Goal: Task Accomplishment & Management: Use online tool/utility

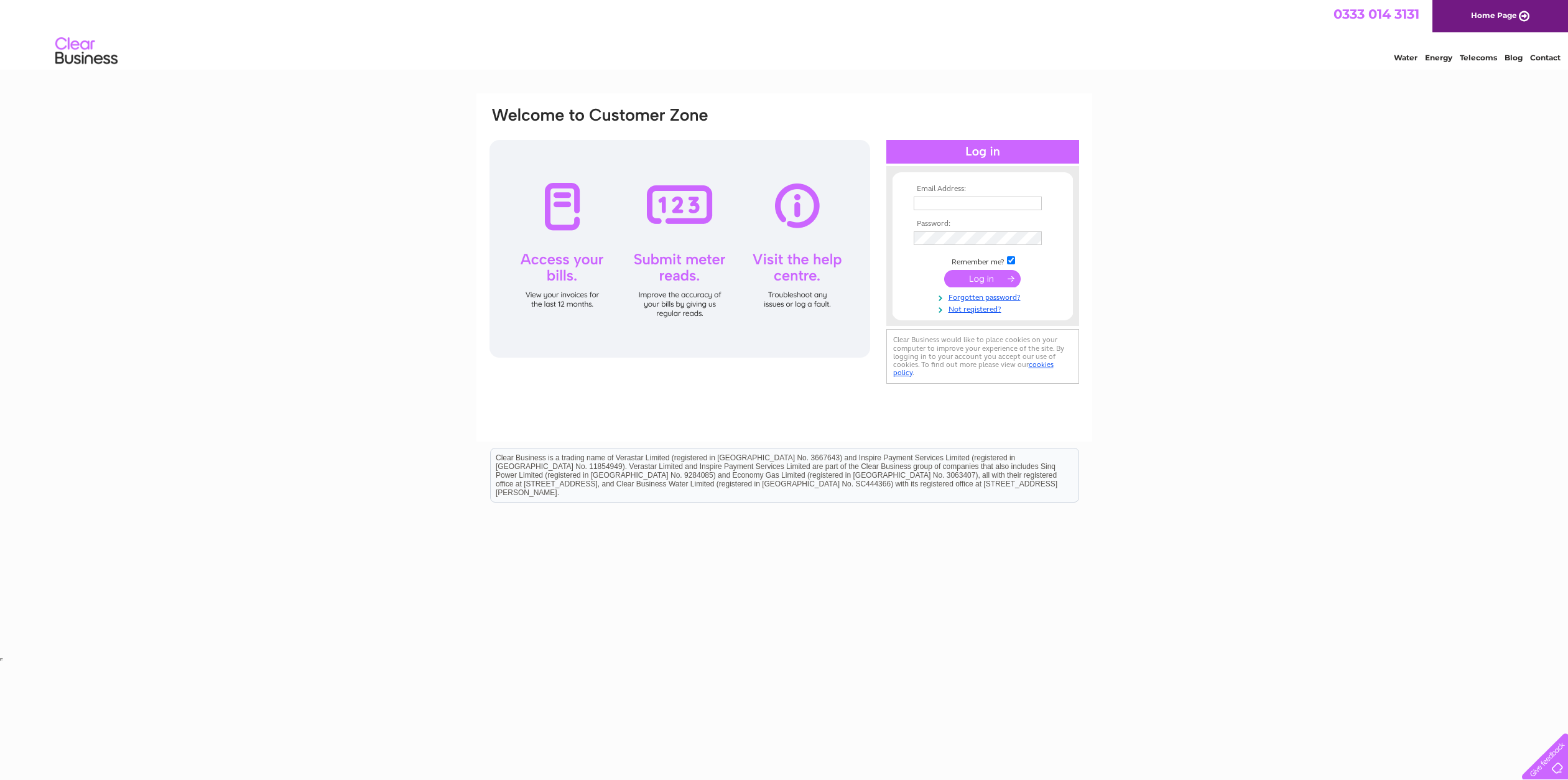
click at [929, 200] on input "text" at bounding box center [977, 204] width 128 height 14
type input "paul@paulbock.com"
click at [987, 277] on input "submit" at bounding box center [982, 280] width 76 height 17
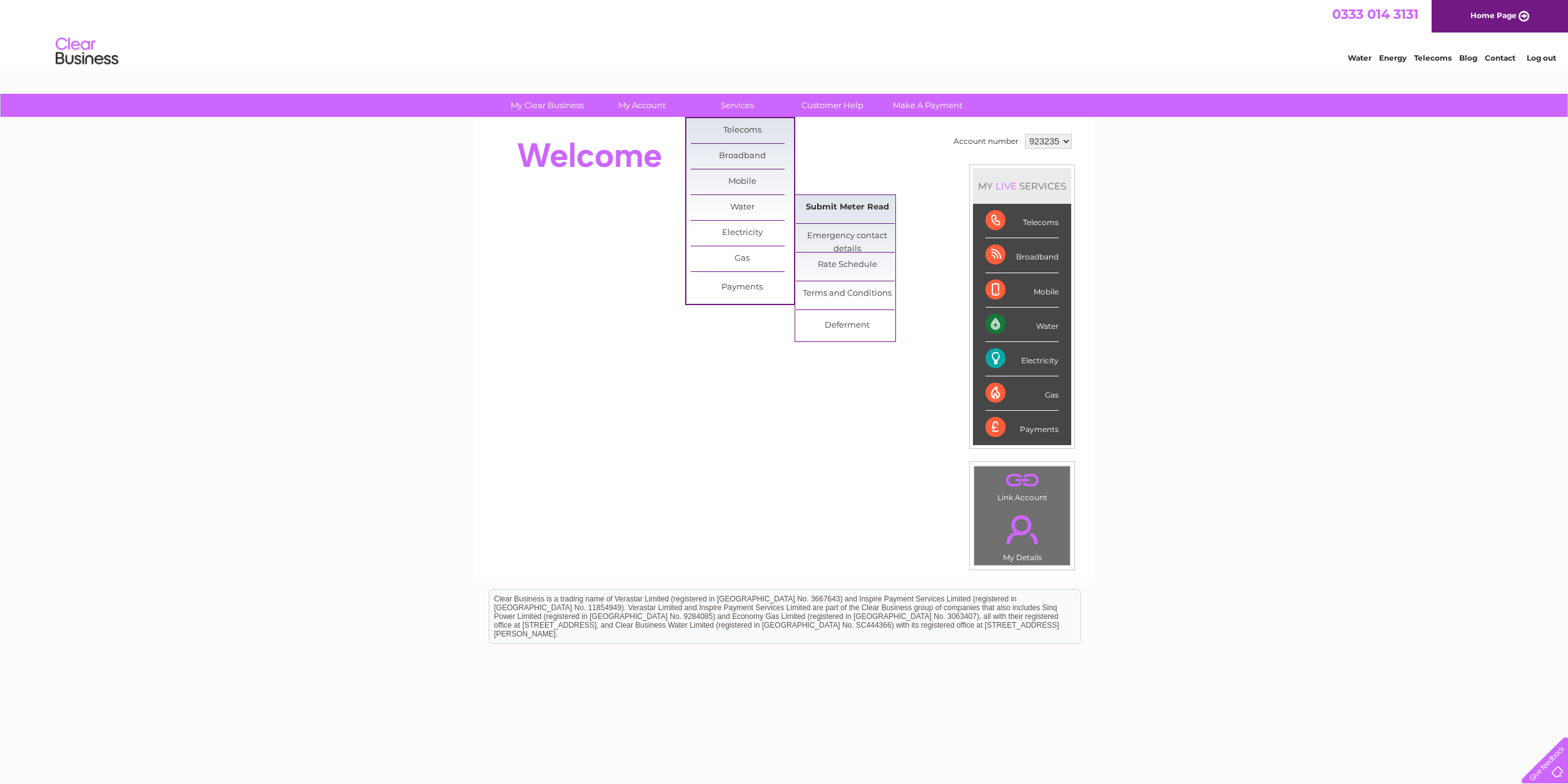
click at [847, 201] on link "Submit Meter Read" at bounding box center [848, 208] width 103 height 25
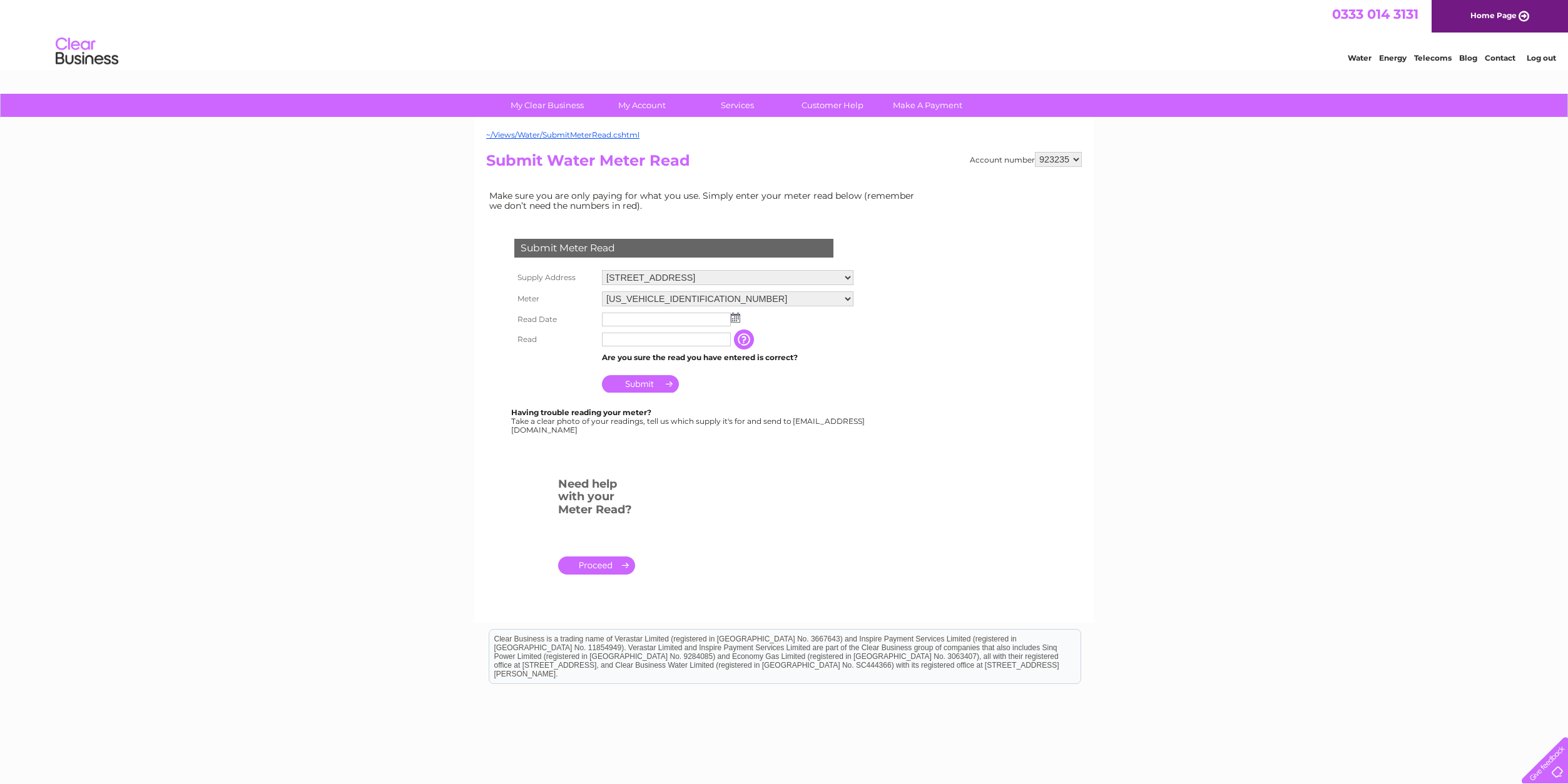
click at [736, 318] on img at bounding box center [735, 317] width 9 height 10
click at [637, 427] on link "29" at bounding box center [633, 428] width 20 height 13
type input "2025/09/29"
click at [619, 342] on input "text" at bounding box center [666, 340] width 129 height 14
type input "1643"
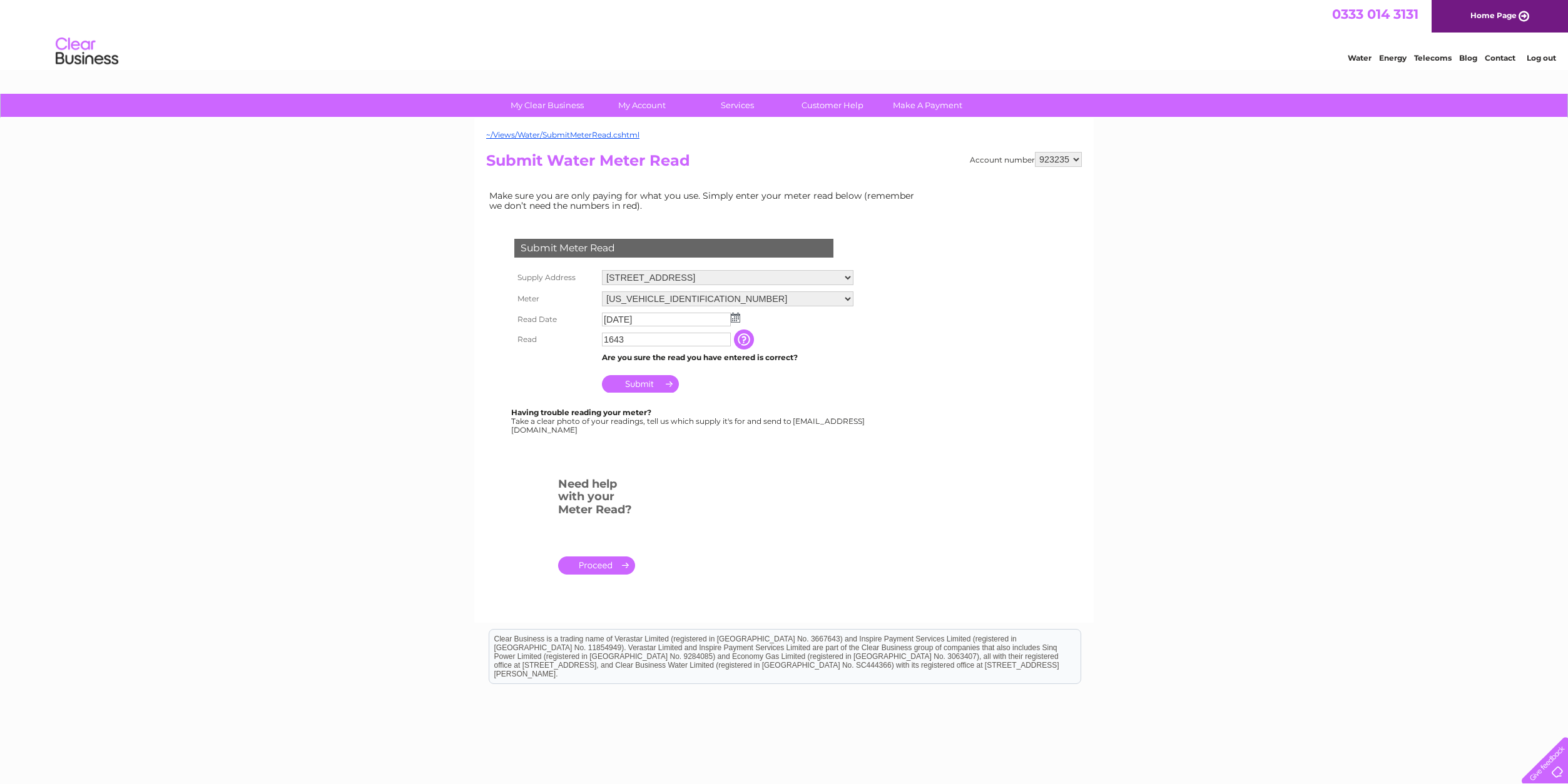
click at [635, 386] on input "Submit" at bounding box center [640, 384] width 77 height 17
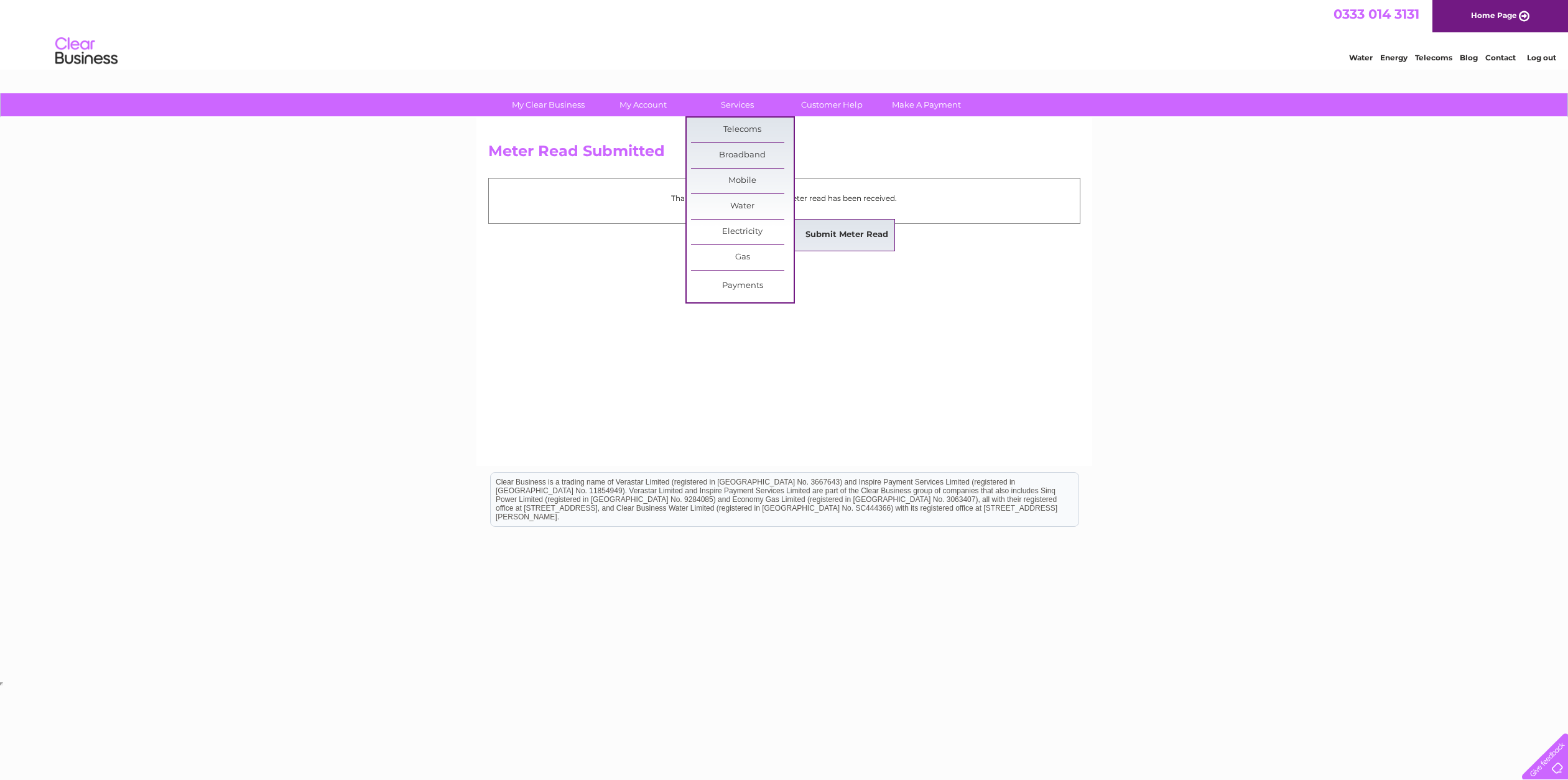
click at [829, 234] on link "Submit Meter Read" at bounding box center [847, 235] width 103 height 25
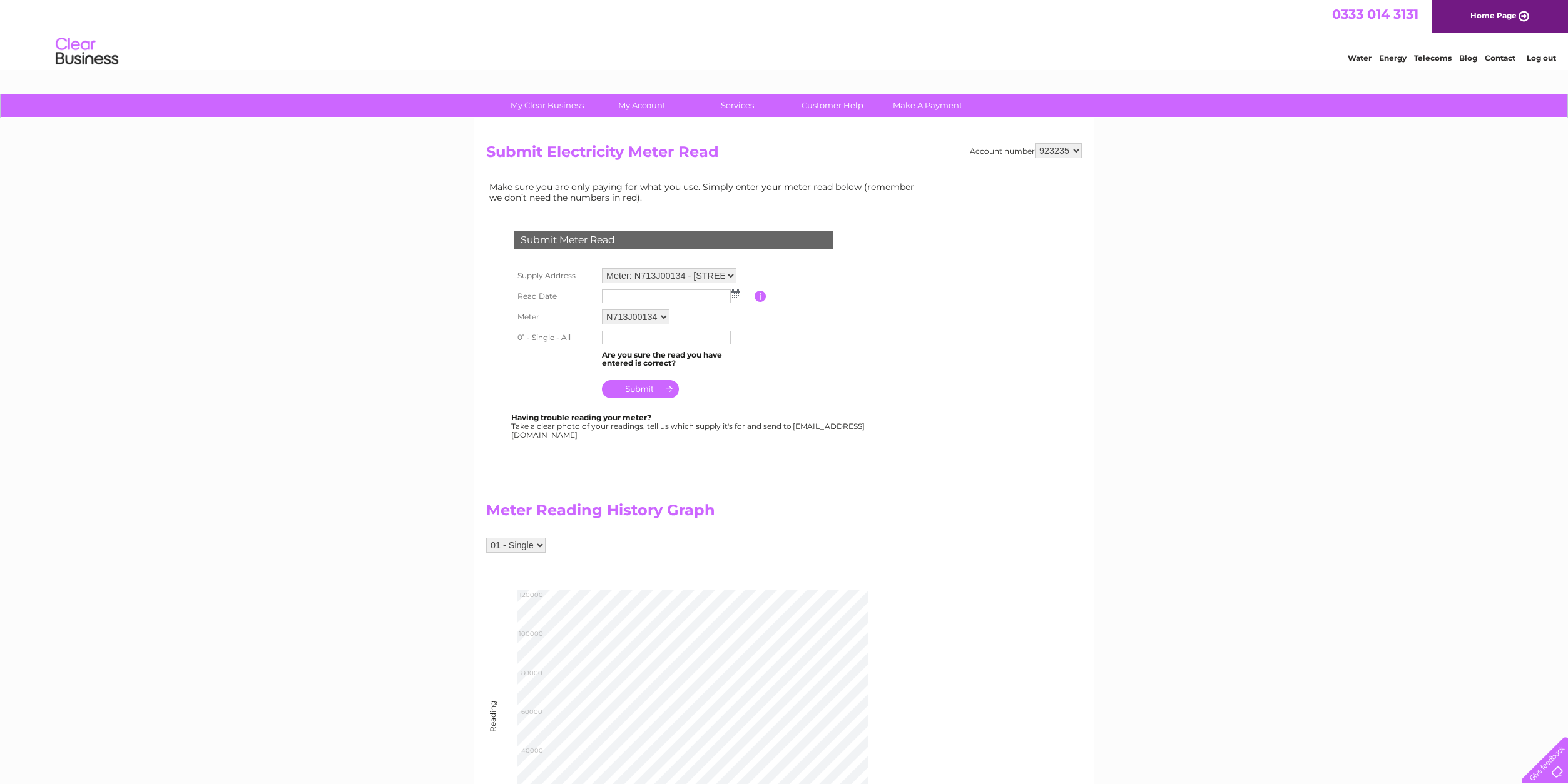
click at [735, 293] on img at bounding box center [735, 294] width 9 height 10
click at [633, 403] on link "29" at bounding box center [633, 405] width 20 height 13
type input "2025/09/29"
click at [614, 338] on input "text" at bounding box center [667, 338] width 130 height 15
type input "109384"
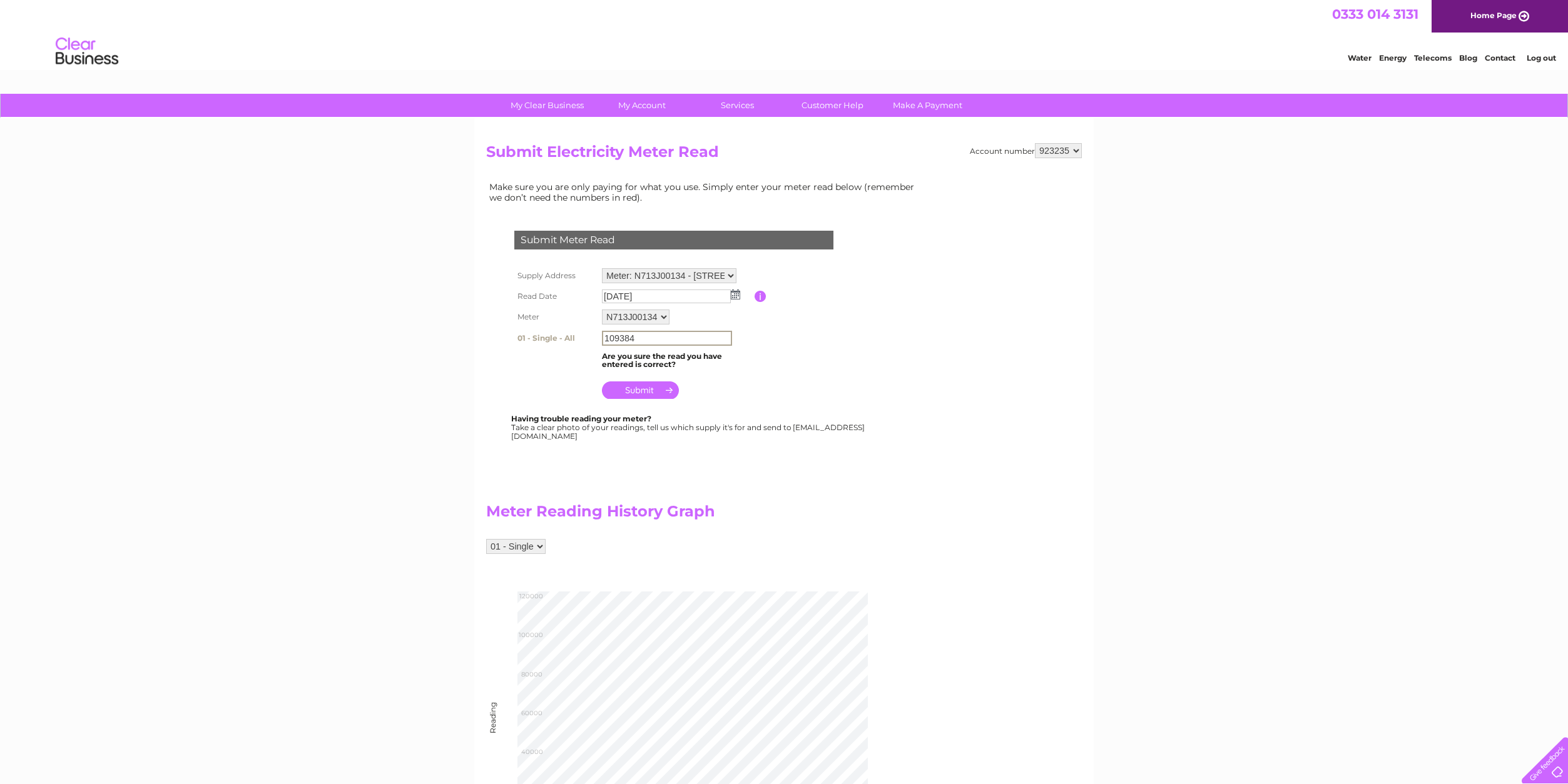
click at [638, 389] on input "submit" at bounding box center [640, 390] width 77 height 17
